Goal: Transaction & Acquisition: Purchase product/service

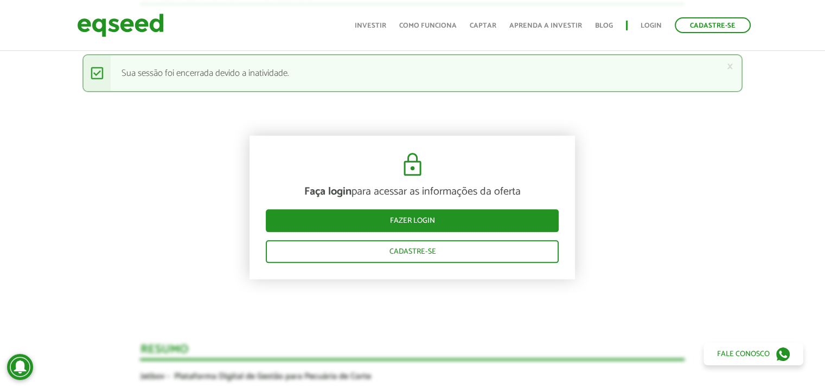
scroll to position [1183, 0]
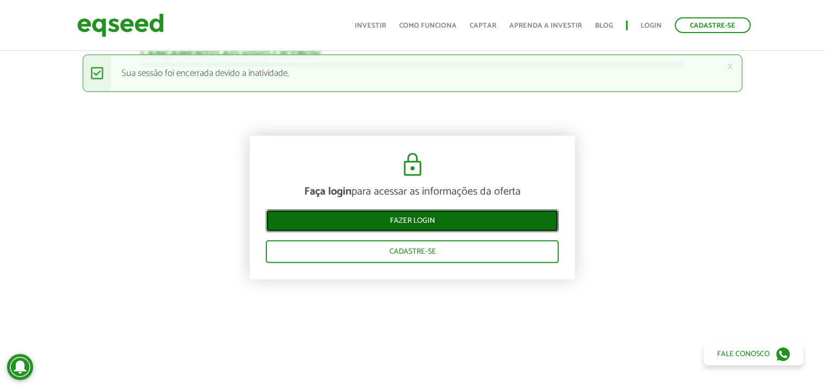
click at [442, 225] on link "Fazer login" at bounding box center [412, 220] width 293 height 23
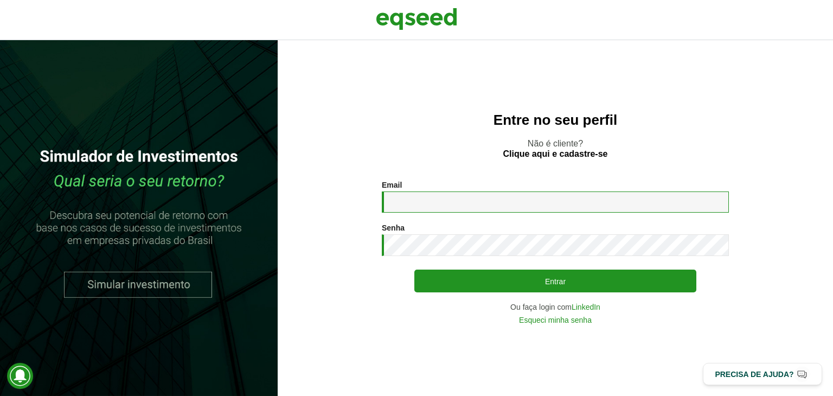
click at [432, 206] on input "Email *" at bounding box center [555, 201] width 347 height 21
type input "**********"
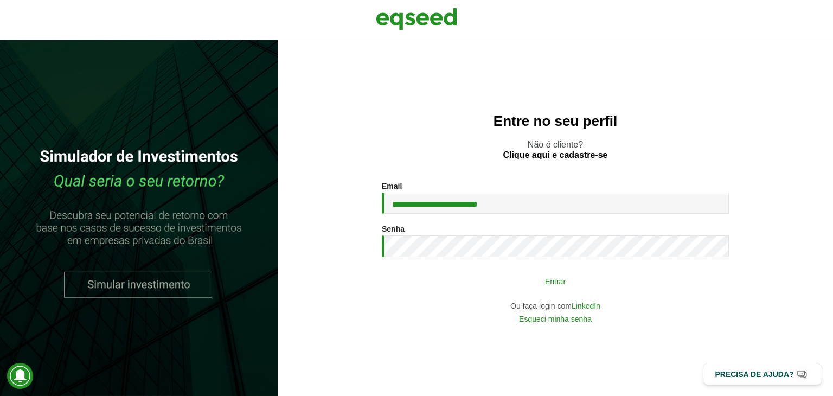
click at [486, 276] on button "Entrar" at bounding box center [555, 281] width 282 height 21
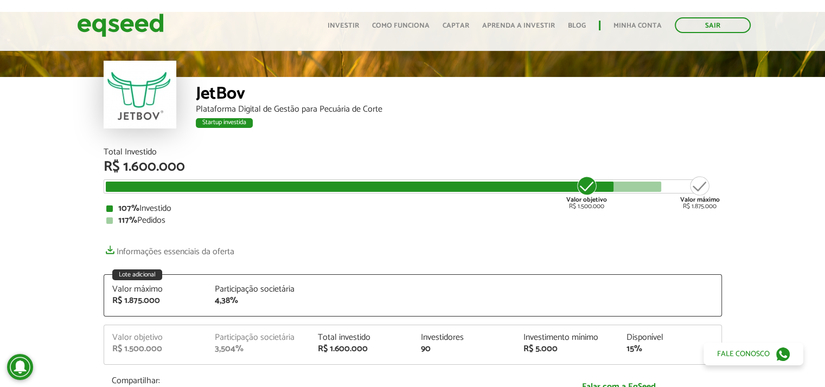
scroll to position [36, 0]
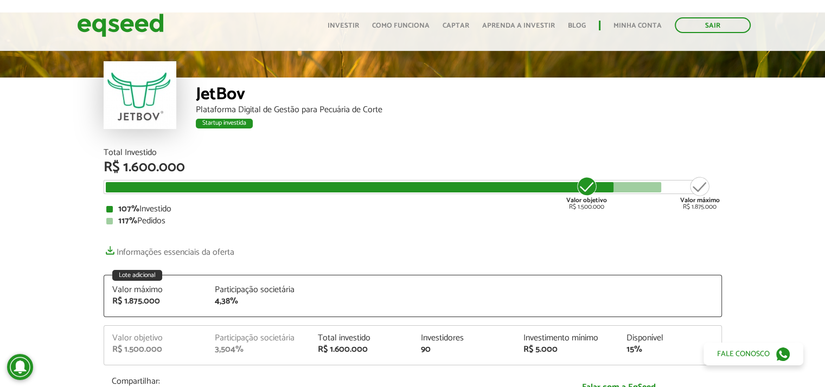
click at [150, 110] on div at bounding box center [140, 95] width 73 height 68
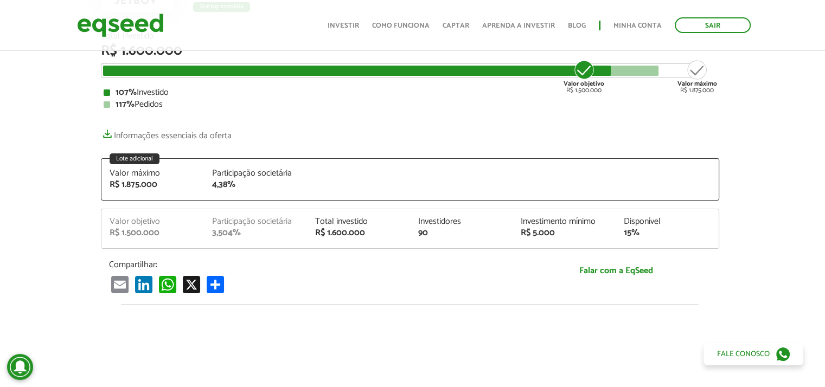
scroll to position [152, 3]
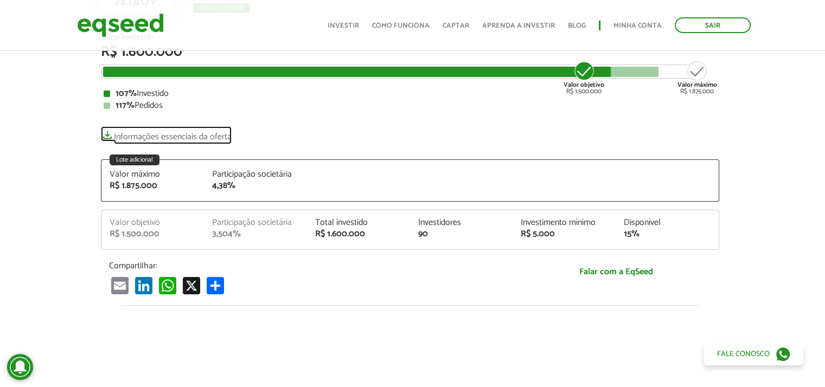
click at [104, 134] on link "Informações essenciais da oferta" at bounding box center [166, 133] width 131 height 15
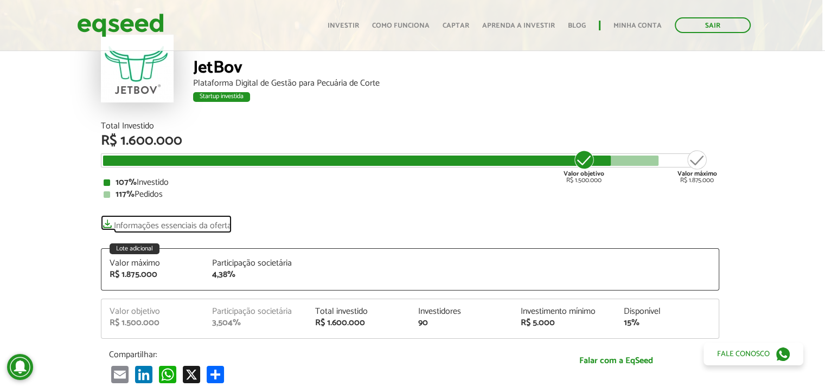
scroll to position [75, 3]
